Goal: Use online tool/utility: Utilize a website feature to perform a specific function

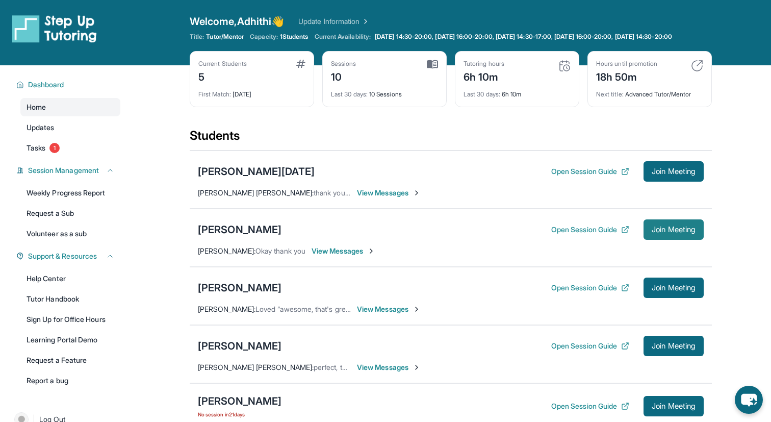
click at [664, 229] on button "Join Meeting" at bounding box center [673, 229] width 60 height 20
